Goal: Task Accomplishment & Management: Use online tool/utility

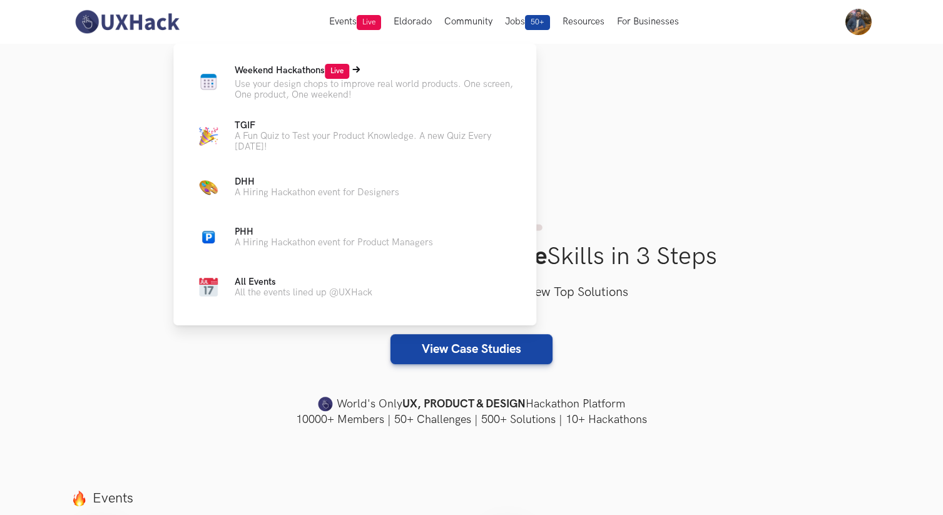
click at [299, 90] on p "Use your design chops to improve real world products. One screen, One product, …" at bounding box center [376, 89] width 282 height 21
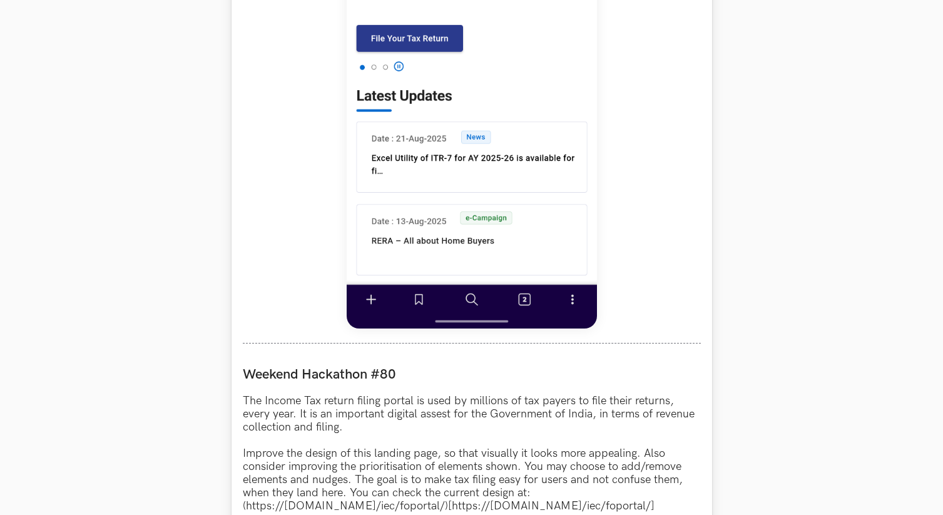
scroll to position [917, 0]
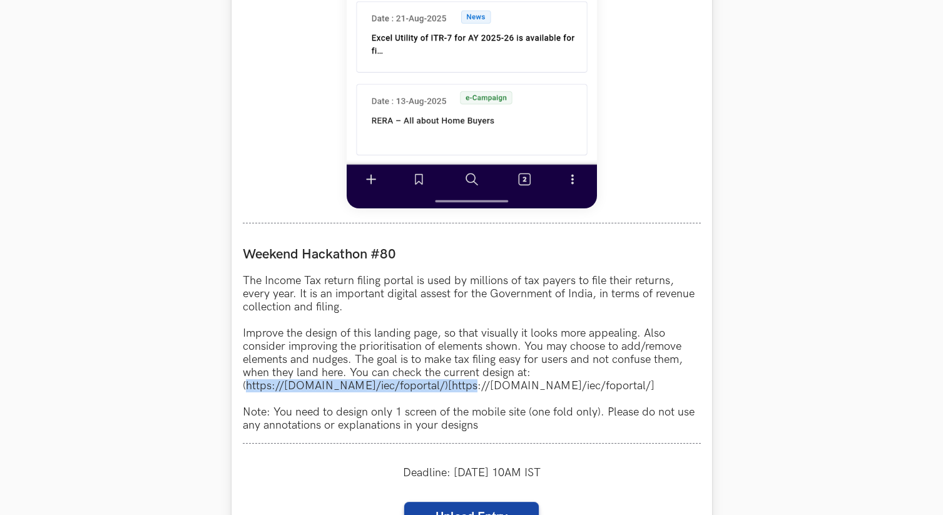
drag, startPoint x: 255, startPoint y: 390, endPoint x: 461, endPoint y: 391, distance: 205.9
click at [461, 391] on p "The Income Tax return filing portal is used by millions of tax payers to file t…" at bounding box center [472, 353] width 458 height 158
copy p "[URL][DOMAIN_NAME]"
